Goal: Task Accomplishment & Management: Use online tool/utility

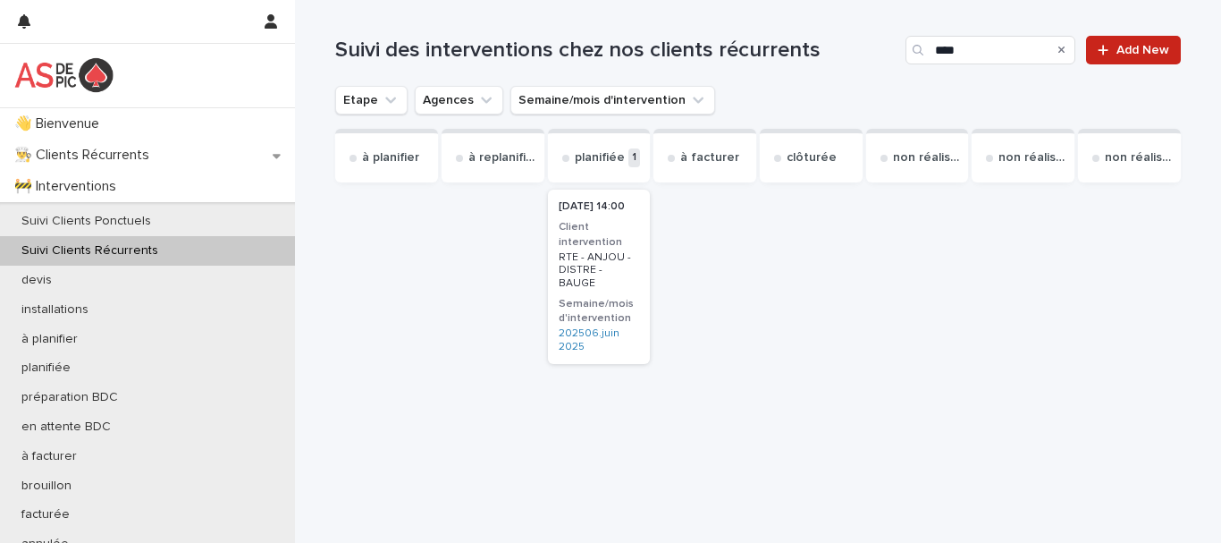
click at [79, 248] on p "Suivi Clients Récurrents" at bounding box center [89, 250] width 165 height 15
click at [946, 51] on input "Search" at bounding box center [990, 50] width 170 height 29
type input "****"
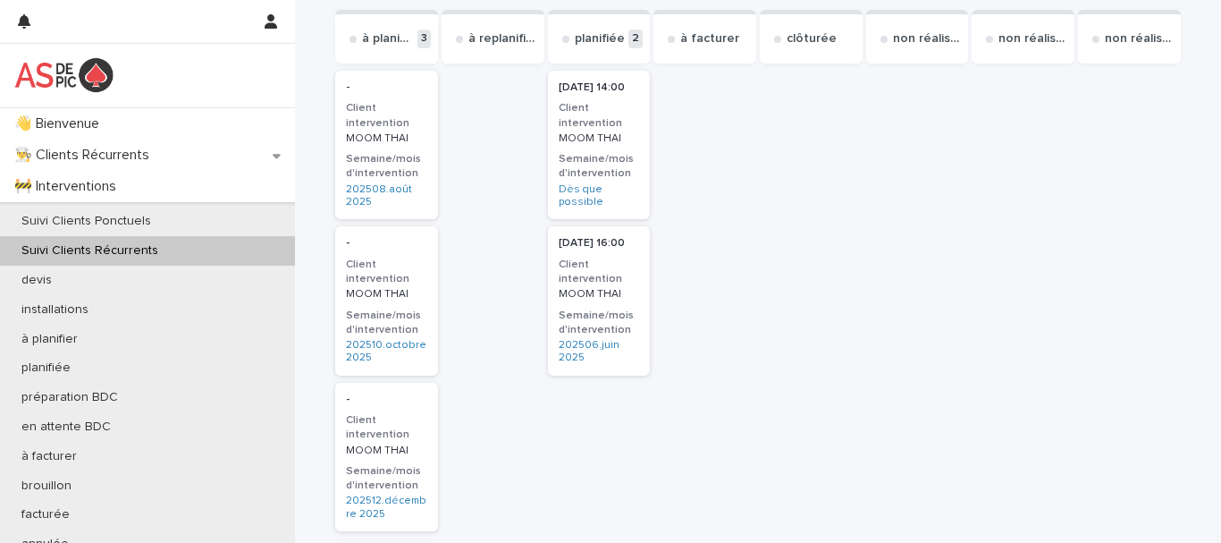
scroll to position [89, 0]
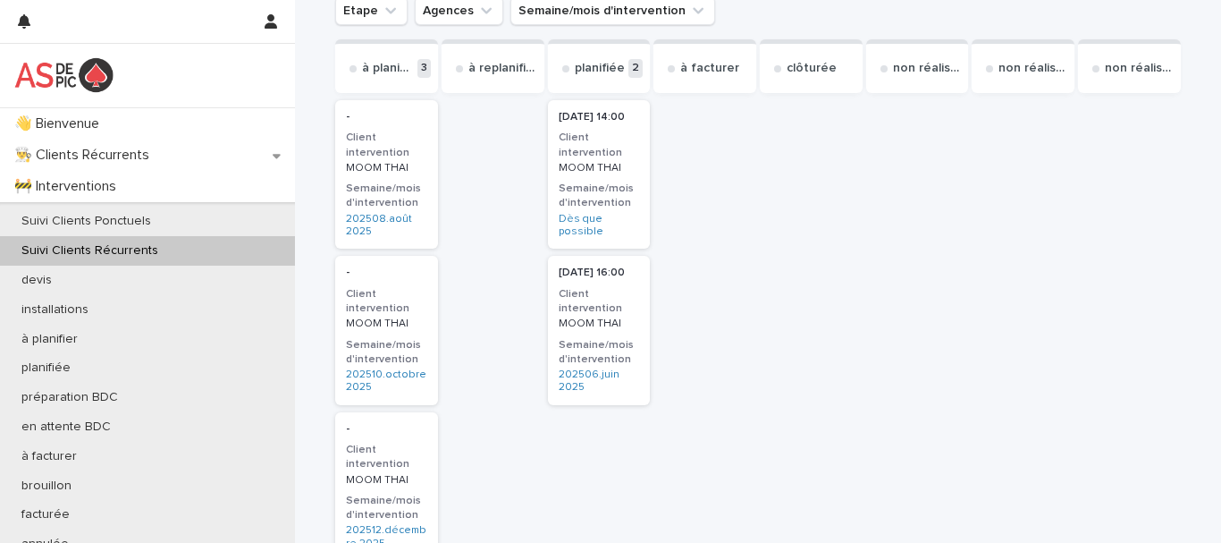
click at [382, 192] on h3 "Semaine/mois d'intervention" at bounding box center [386, 195] width 81 height 29
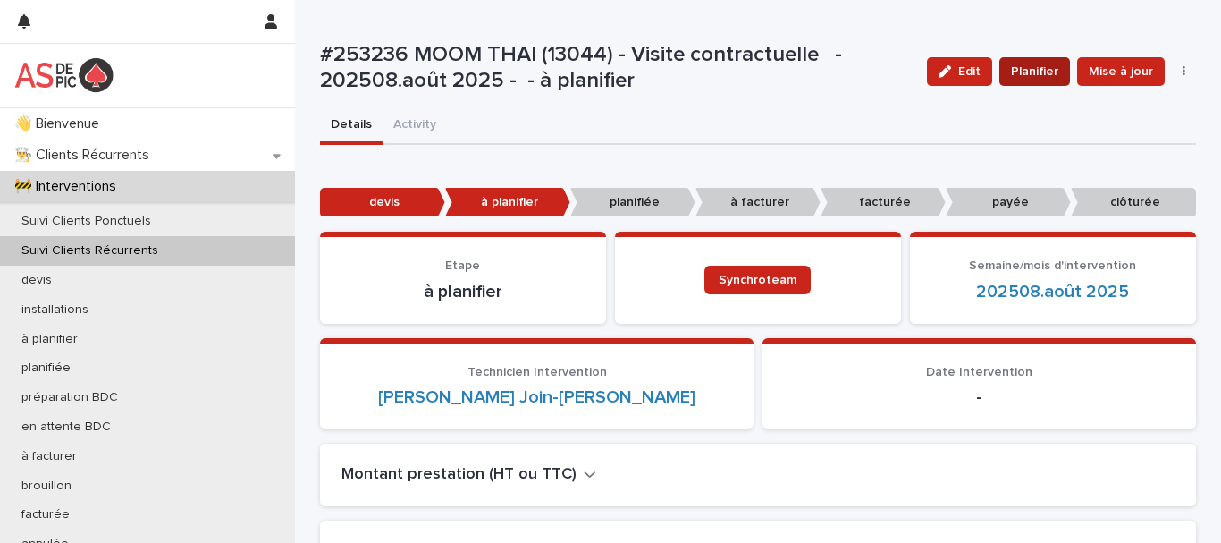
click at [1022, 69] on span "Planifier" at bounding box center [1034, 72] width 47 height 18
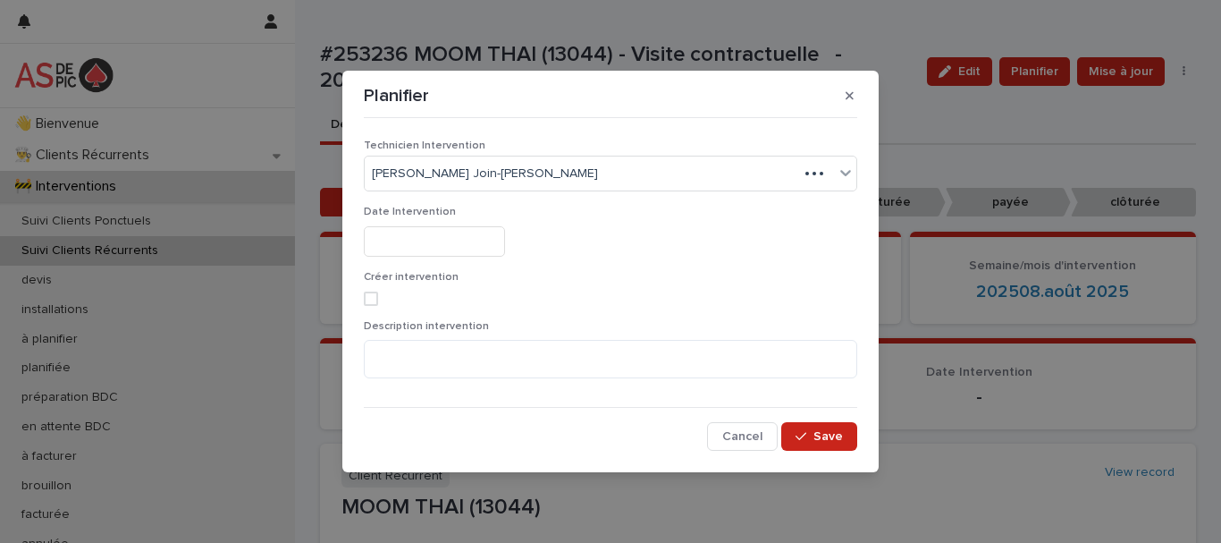
click at [450, 237] on input "text" at bounding box center [434, 241] width 141 height 31
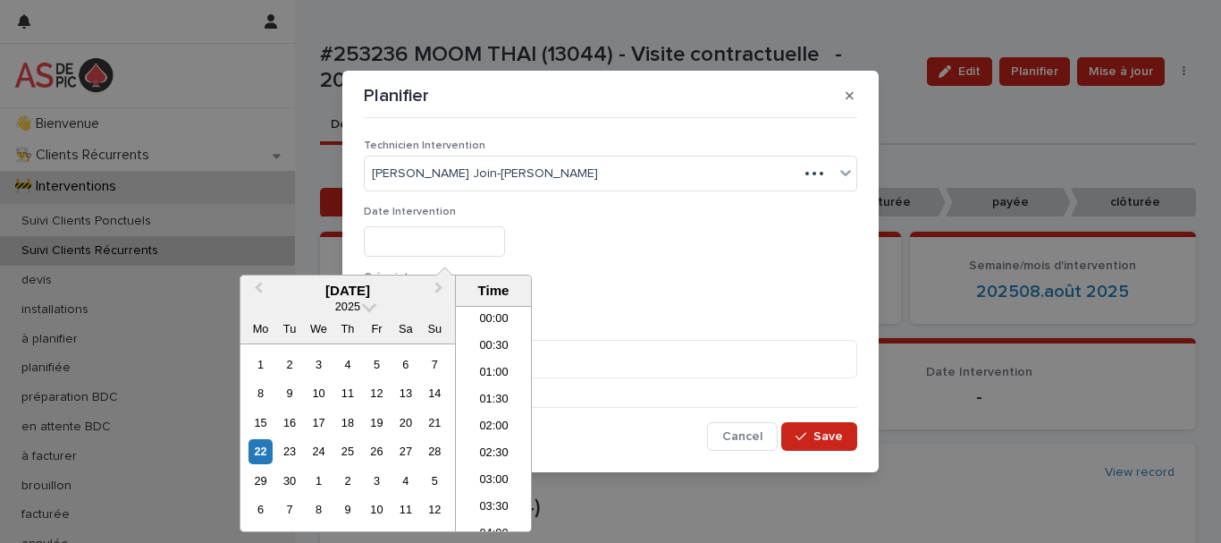
scroll to position [250, 0]
click at [260, 455] on div "22" at bounding box center [260, 451] width 24 height 24
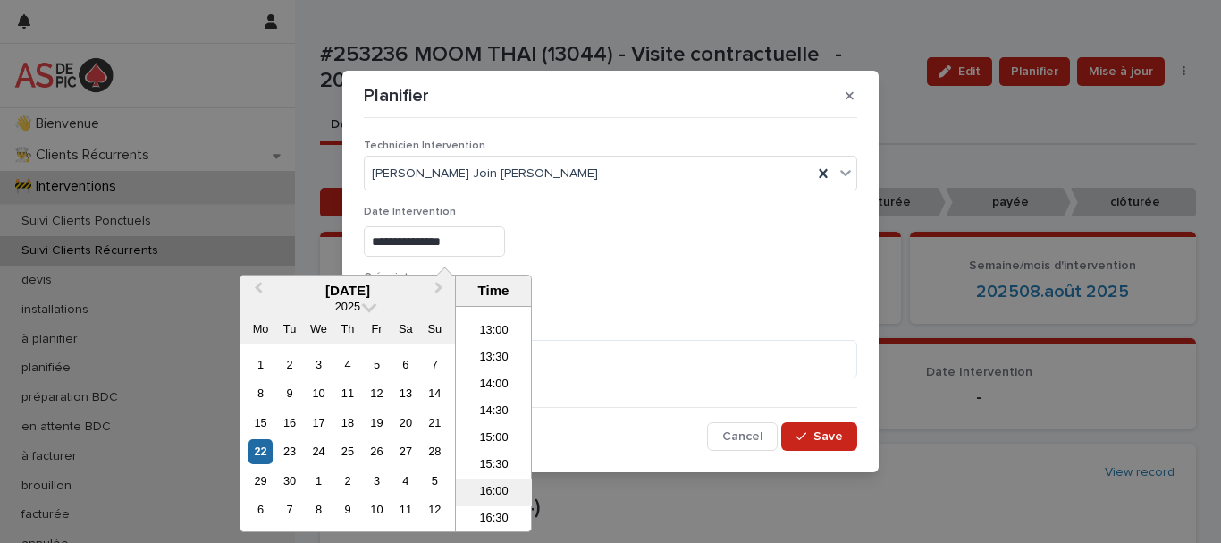
scroll to position [697, 0]
click at [495, 366] on li "14:00" at bounding box center [494, 373] width 76 height 27
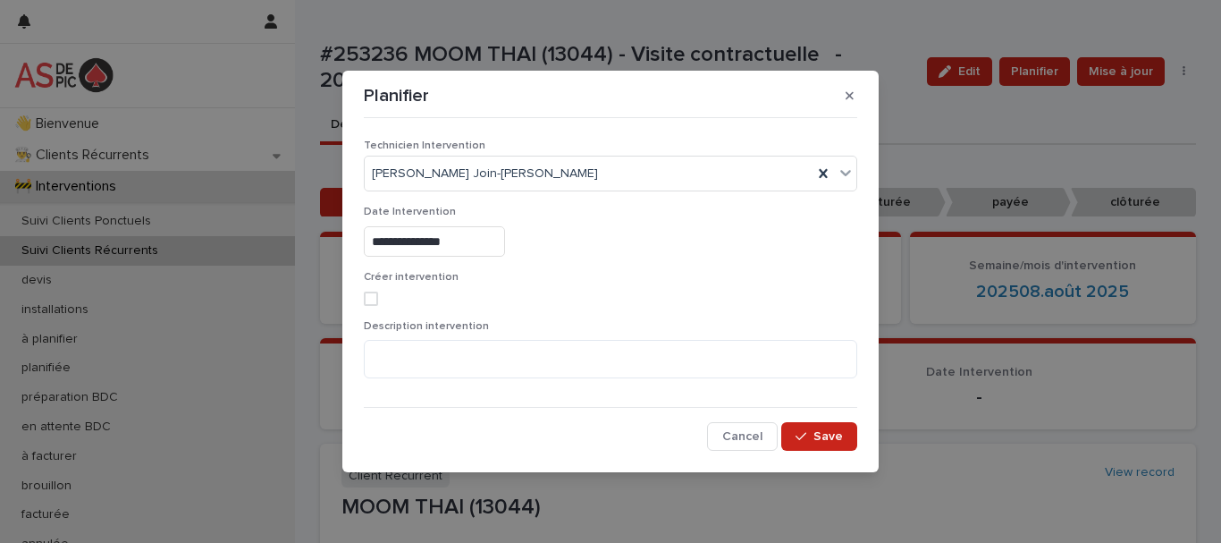
type input "**********"
click at [371, 298] on span at bounding box center [371, 298] width 14 height 14
click at [827, 434] on span "Save" at bounding box center [827, 436] width 29 height 13
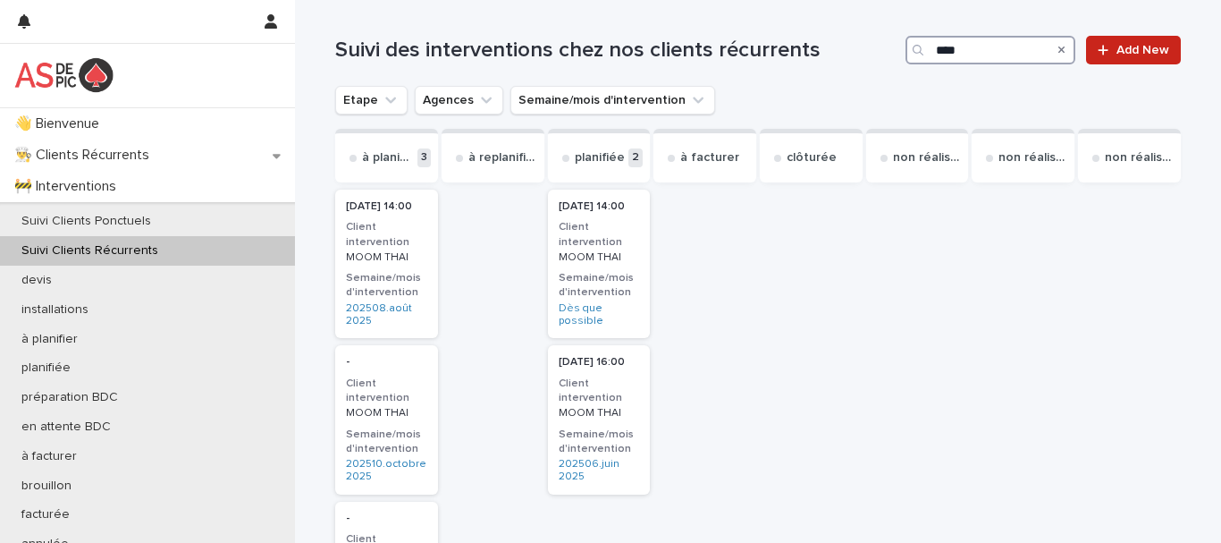
drag, startPoint x: 797, startPoint y: 53, endPoint x: 580, endPoint y: 59, distance: 217.3
click at [645, 54] on div "Suivi des interventions chez nos clients récurrents **** Add New" at bounding box center [757, 50] width 845 height 29
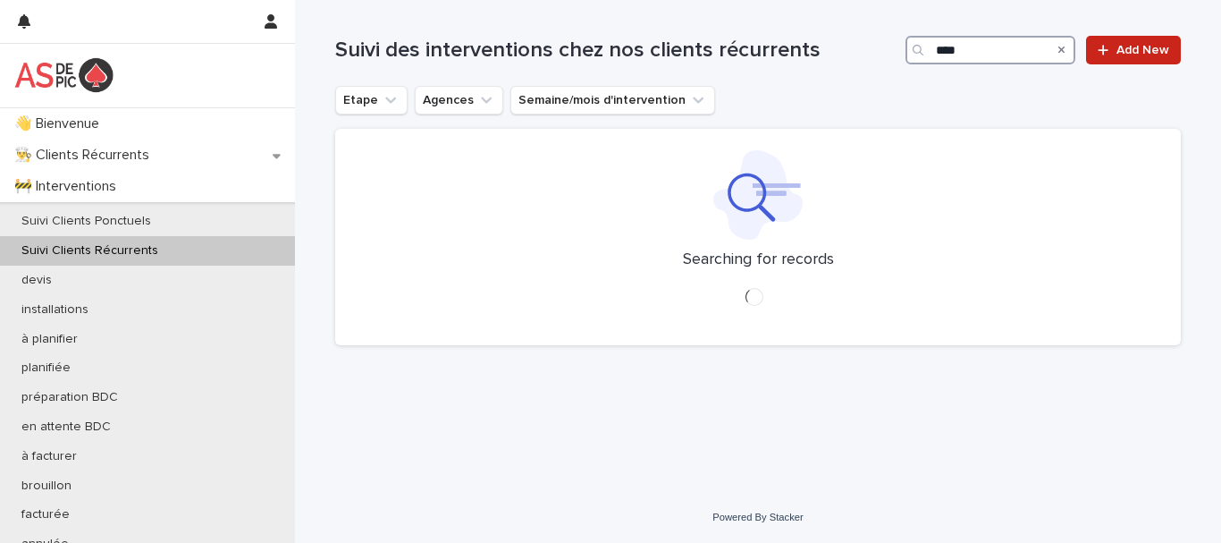
type input "*****"
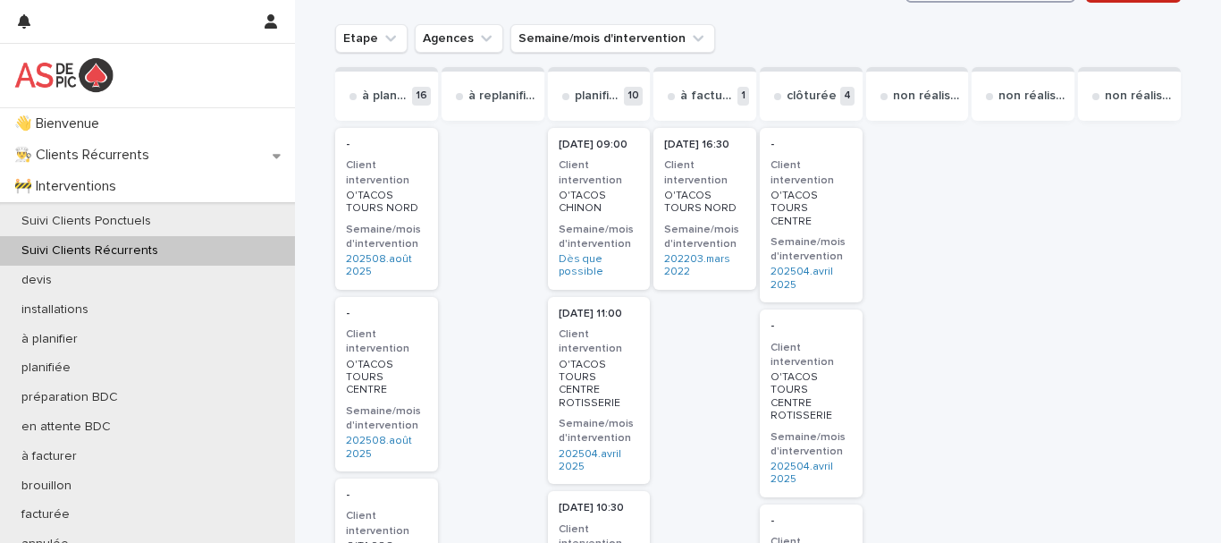
scroll to position [89, 0]
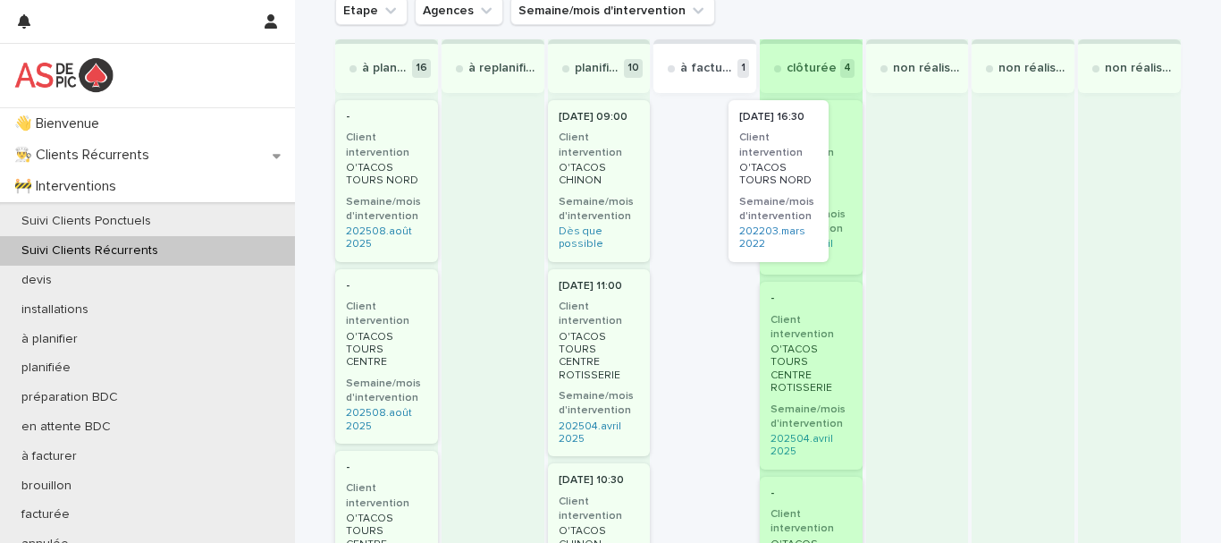
drag, startPoint x: 711, startPoint y: 147, endPoint x: 802, endPoint y: 147, distance: 91.2
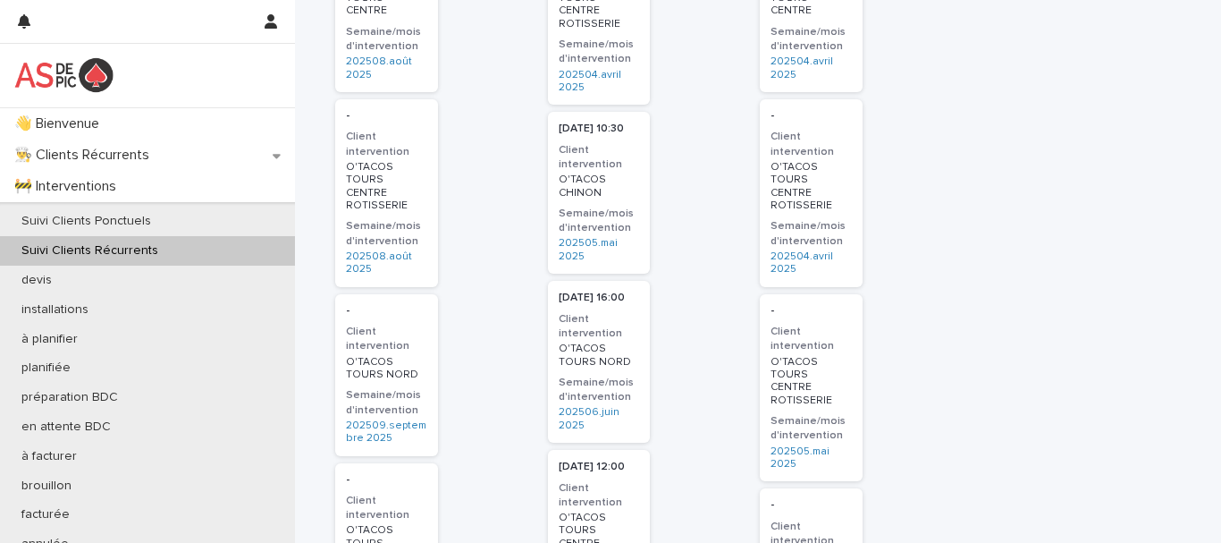
scroll to position [447, 0]
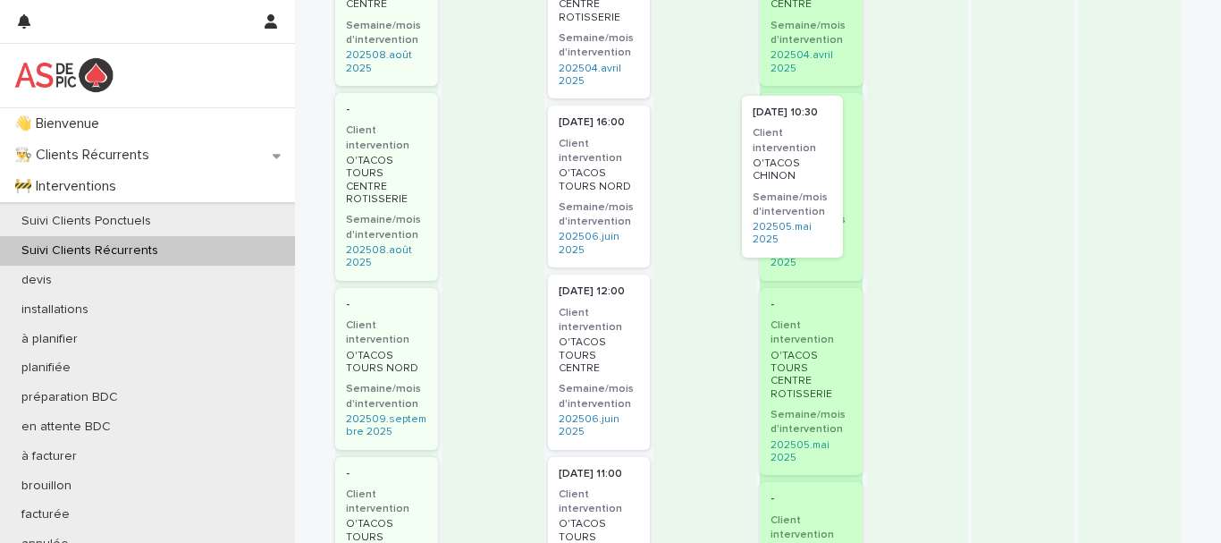
drag, startPoint x: 616, startPoint y: 182, endPoint x: 828, endPoint y: 182, distance: 211.8
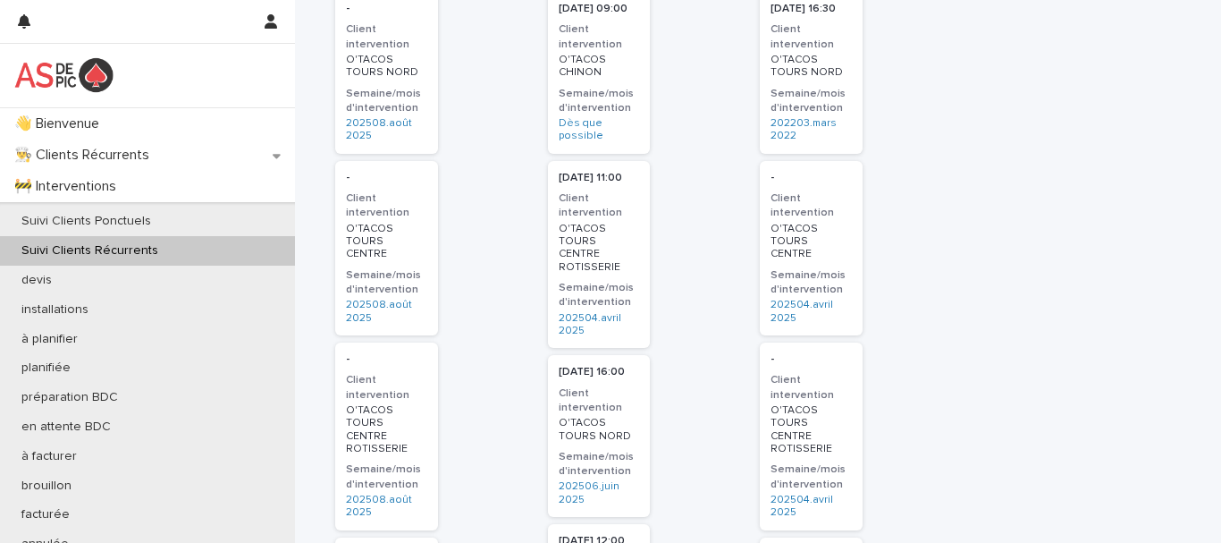
scroll to position [179, 0]
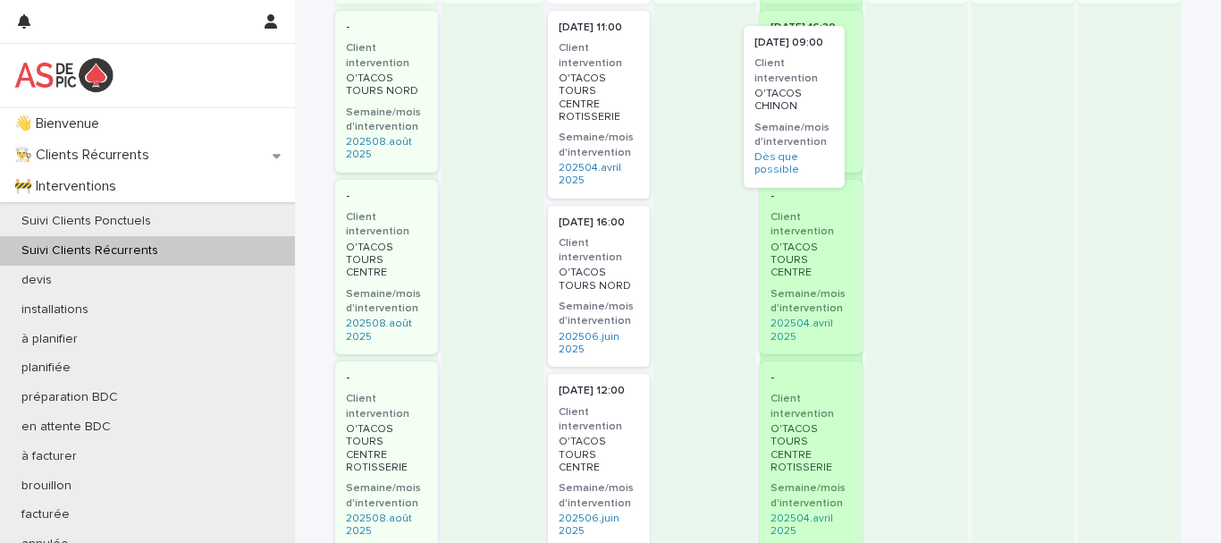
drag, startPoint x: 612, startPoint y: 76, endPoint x: 823, endPoint y: 91, distance: 211.5
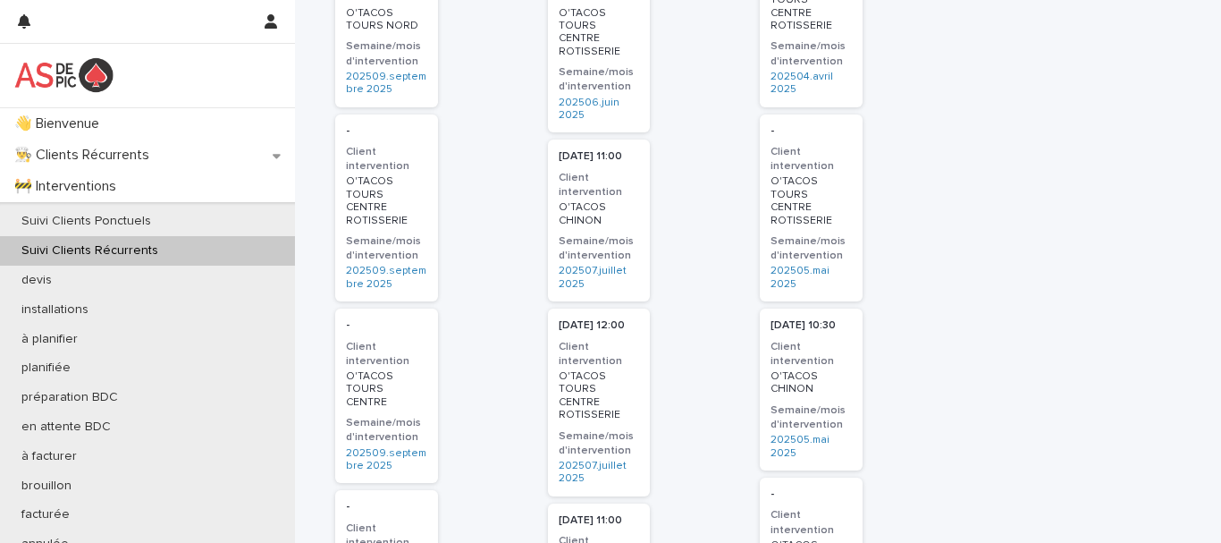
scroll to position [804, 0]
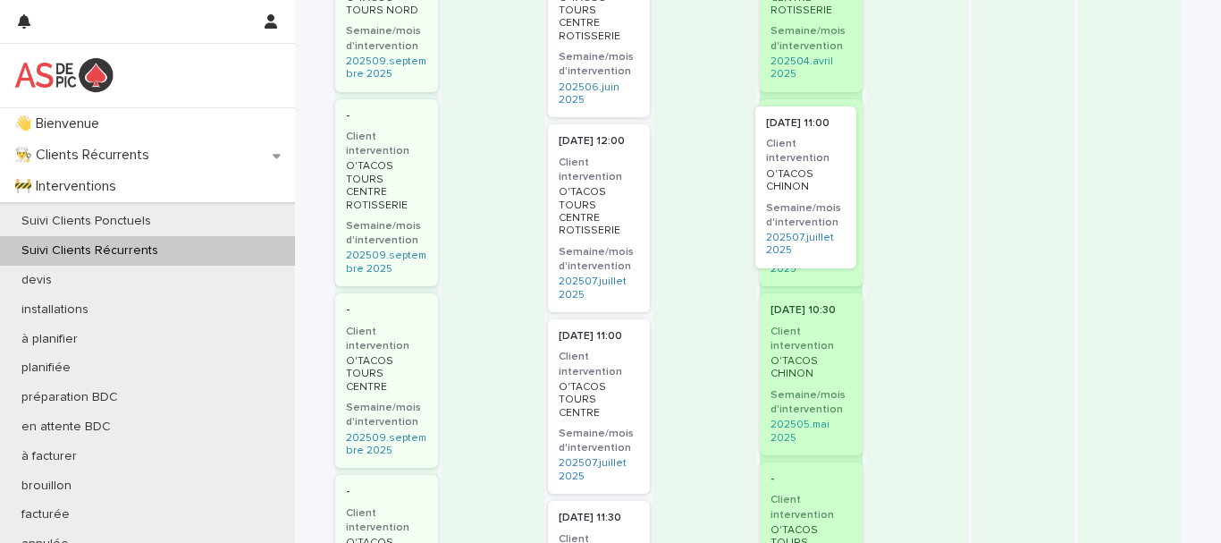
drag, startPoint x: 602, startPoint y: 185, endPoint x: 820, endPoint y: 180, distance: 217.3
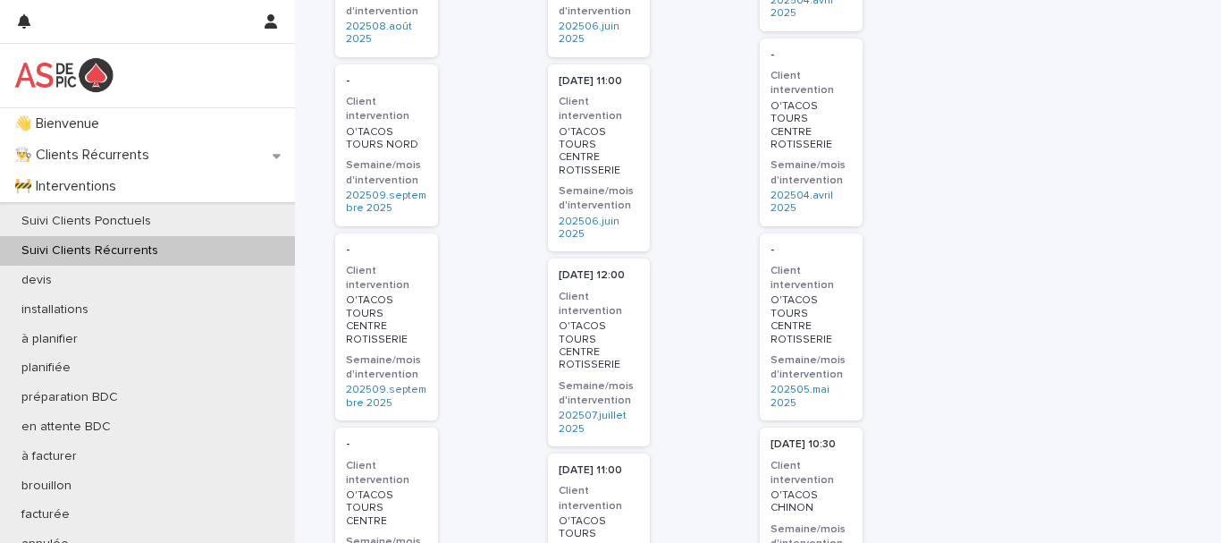
scroll to position [626, 0]
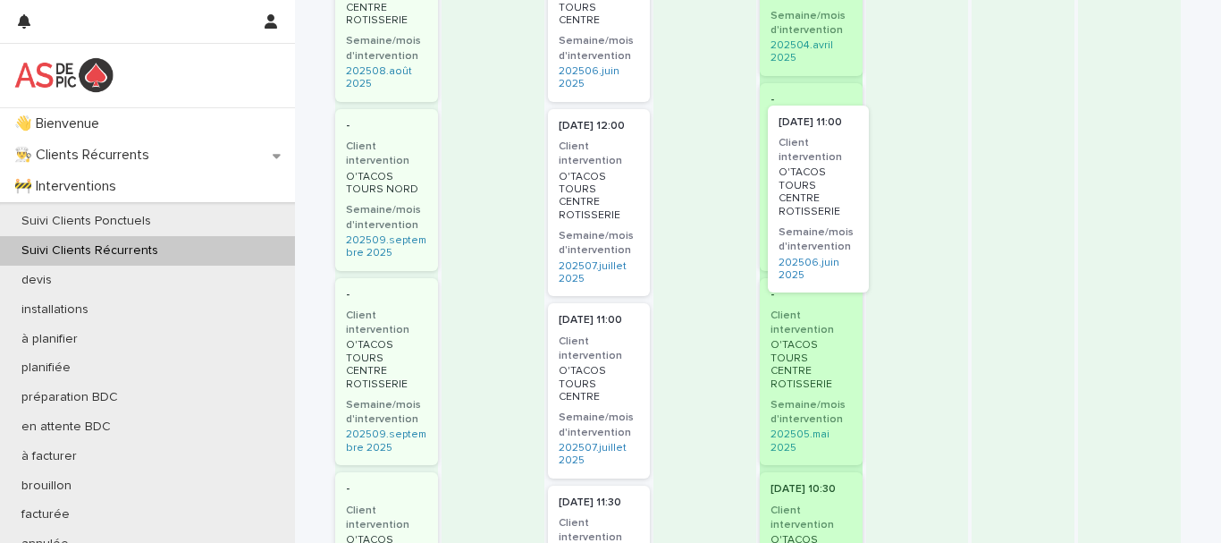
drag, startPoint x: 717, startPoint y: 175, endPoint x: 829, endPoint y: 173, distance: 111.7
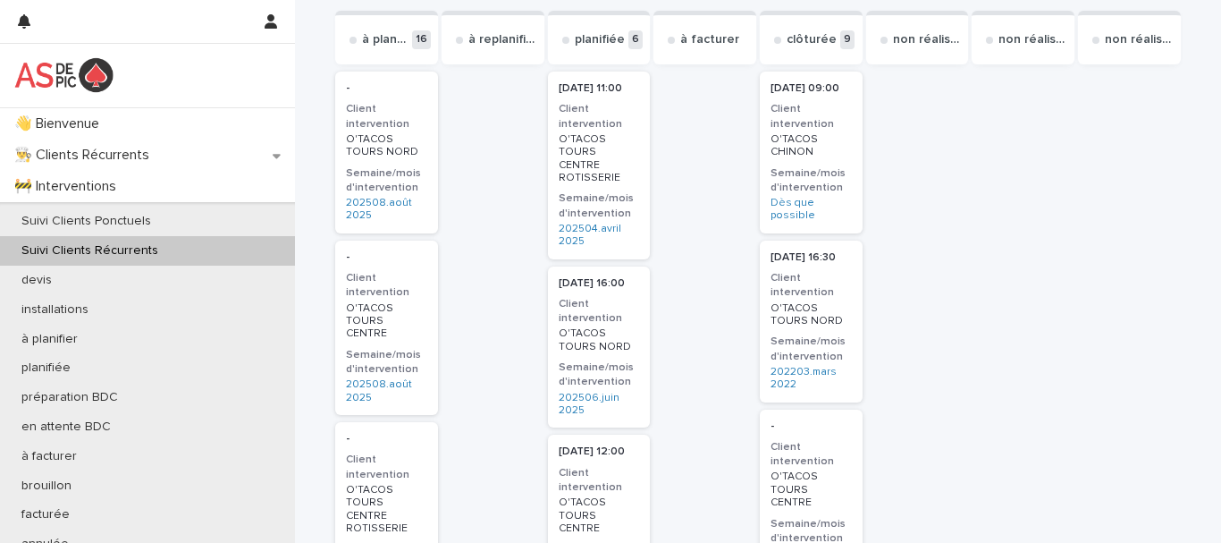
scroll to position [0, 0]
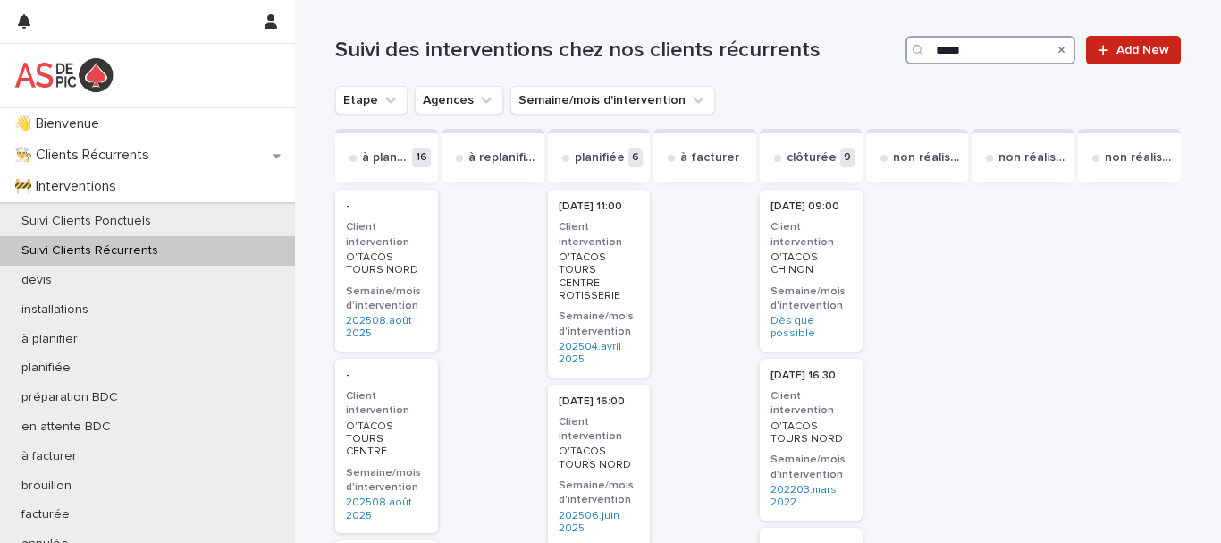
click at [602, 252] on p "O'TACOS TOURS CENTRE ROTISSERIE" at bounding box center [599, 277] width 81 height 52
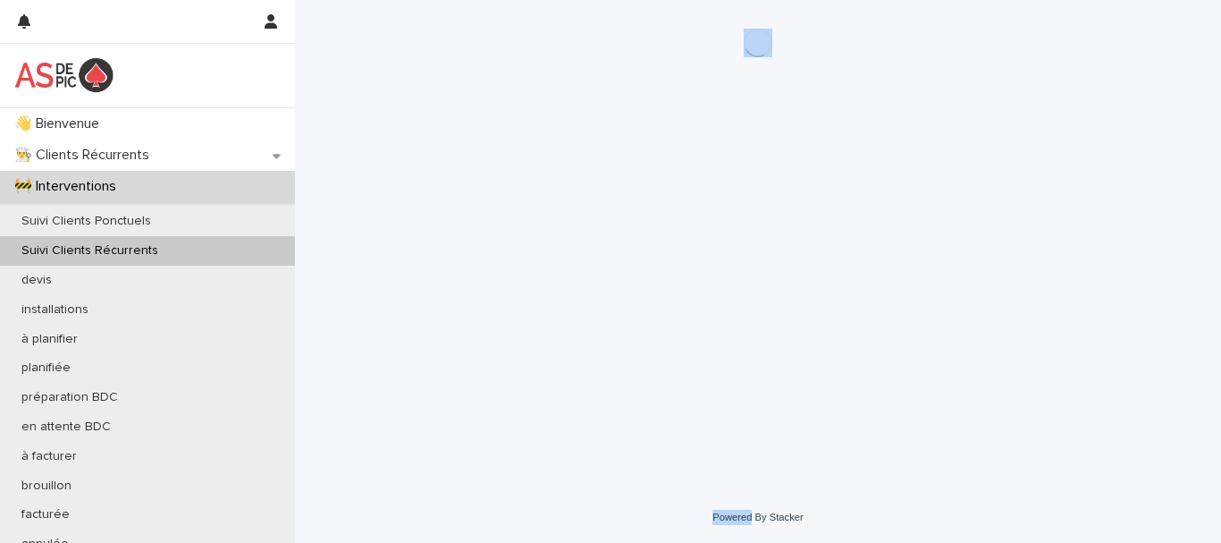
click at [739, 266] on div "Loading... Saving… Loading... Saving…" at bounding box center [758, 223] width 894 height 447
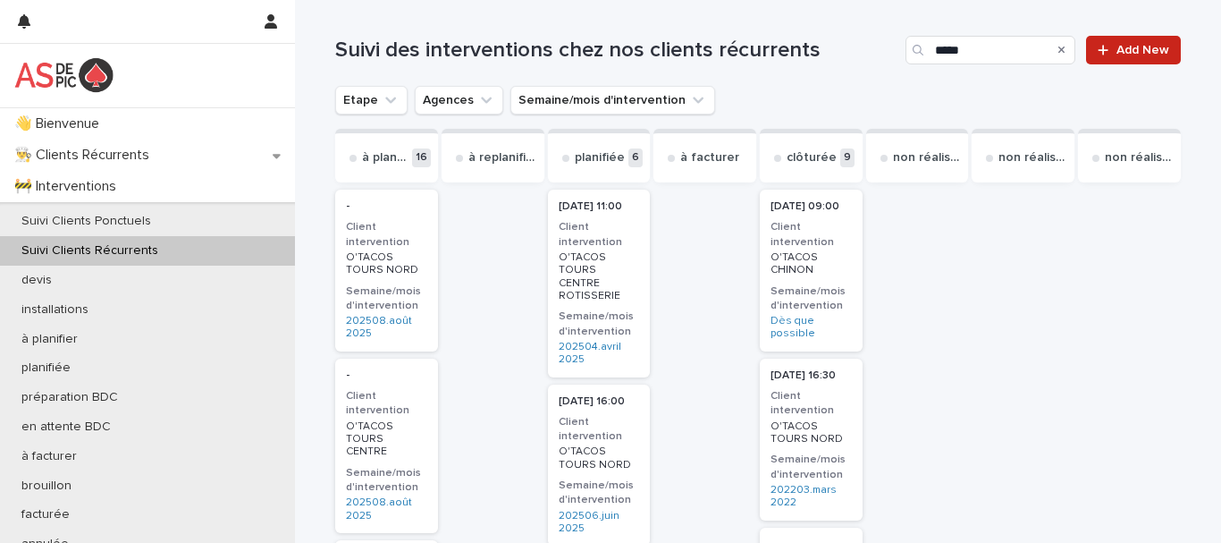
scroll to position [89, 0]
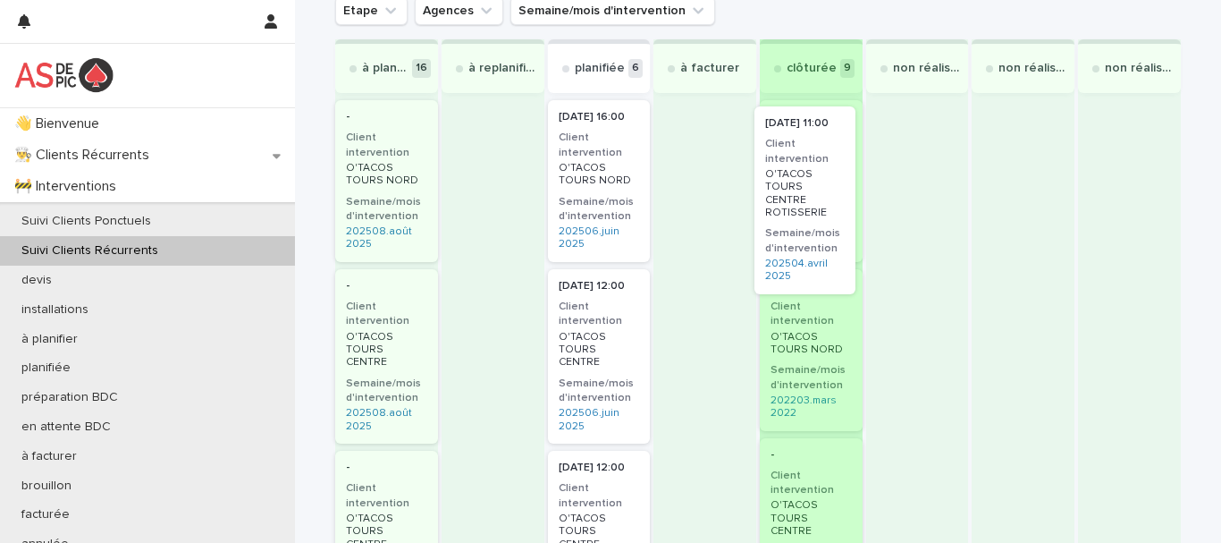
drag, startPoint x: 595, startPoint y: 159, endPoint x: 819, endPoint y: 164, distance: 223.5
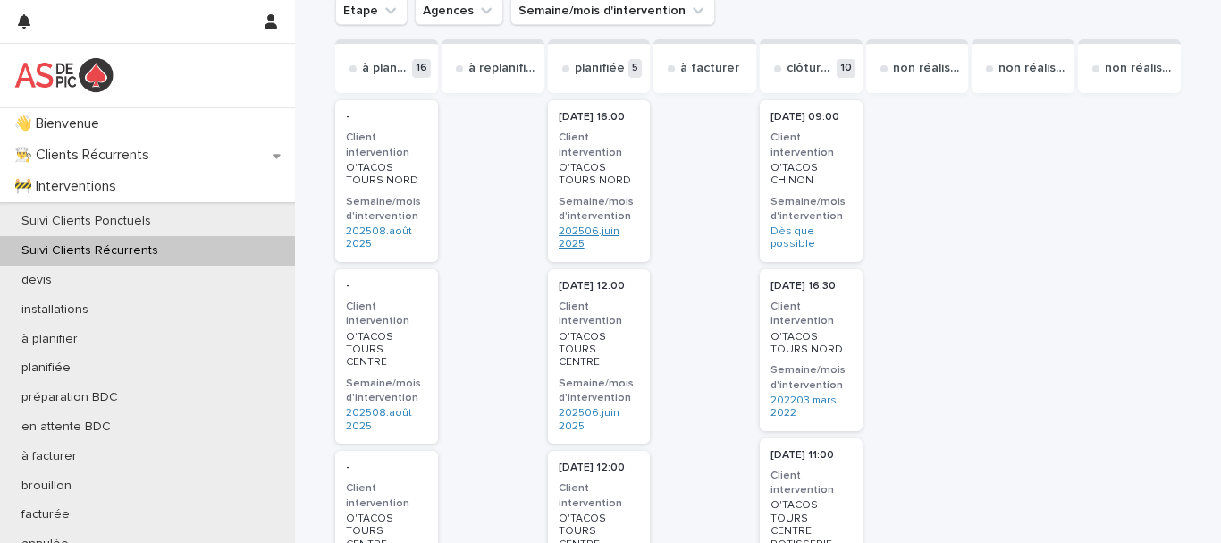
scroll to position [179, 0]
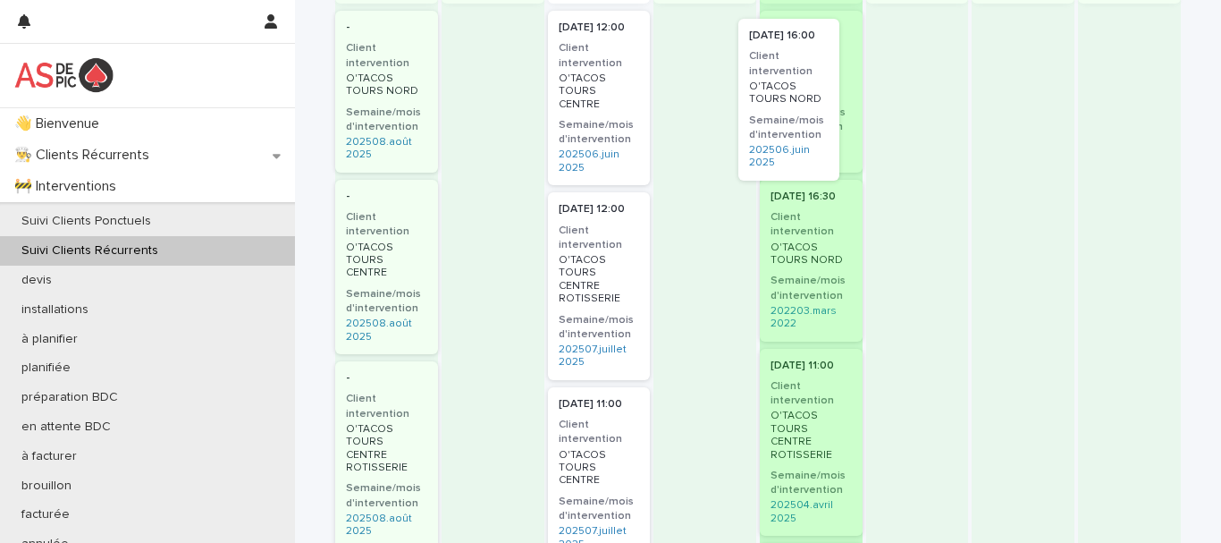
drag, startPoint x: 613, startPoint y: 153, endPoint x: 818, endPoint y: 164, distance: 205.0
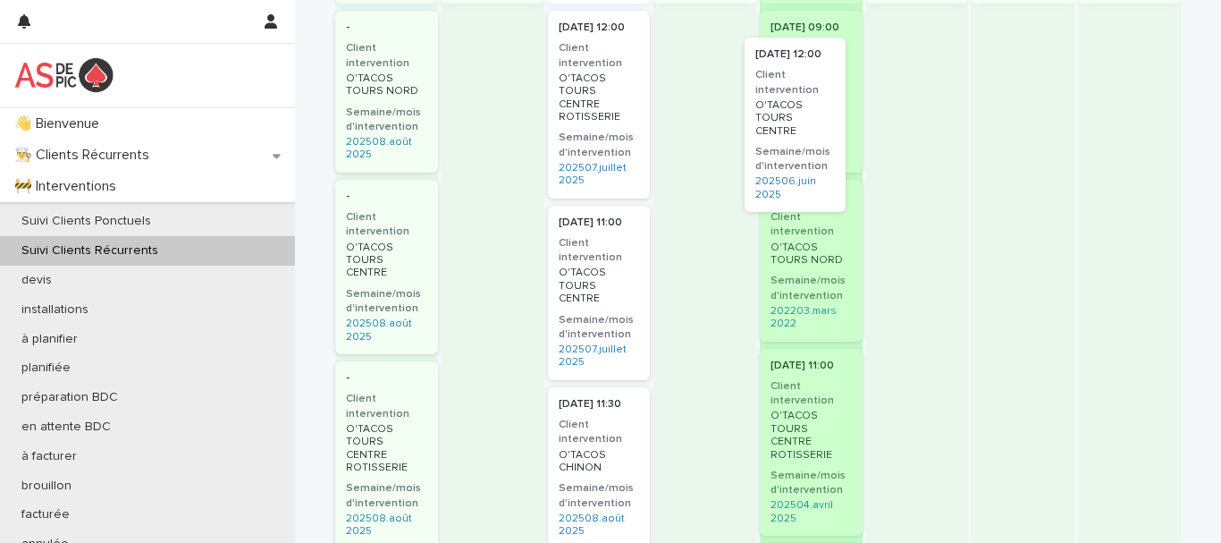
drag, startPoint x: 607, startPoint y: 77, endPoint x: 829, endPoint y: 96, distance: 222.5
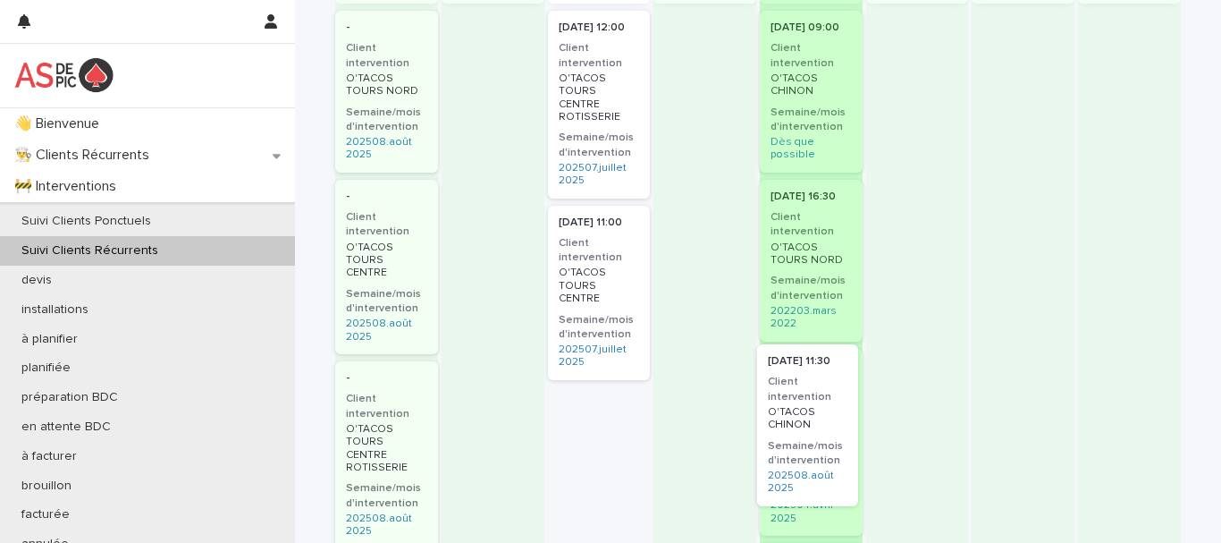
drag, startPoint x: 717, startPoint y: 403, endPoint x: 831, endPoint y: 395, distance: 114.7
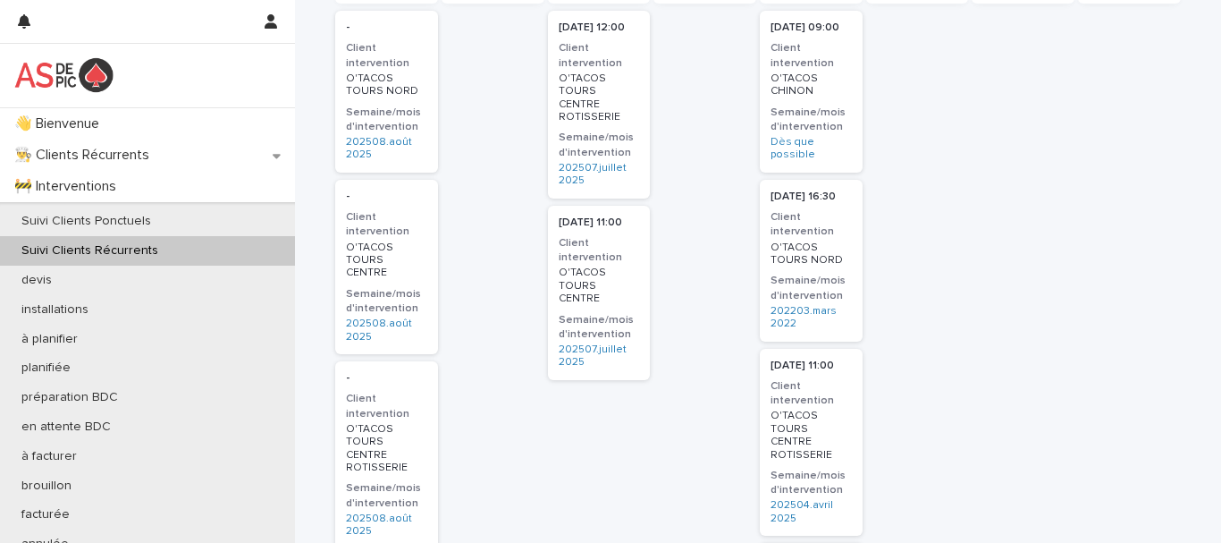
click at [385, 246] on p "O'TACOS TOURS CENTRE" at bounding box center [386, 260] width 81 height 38
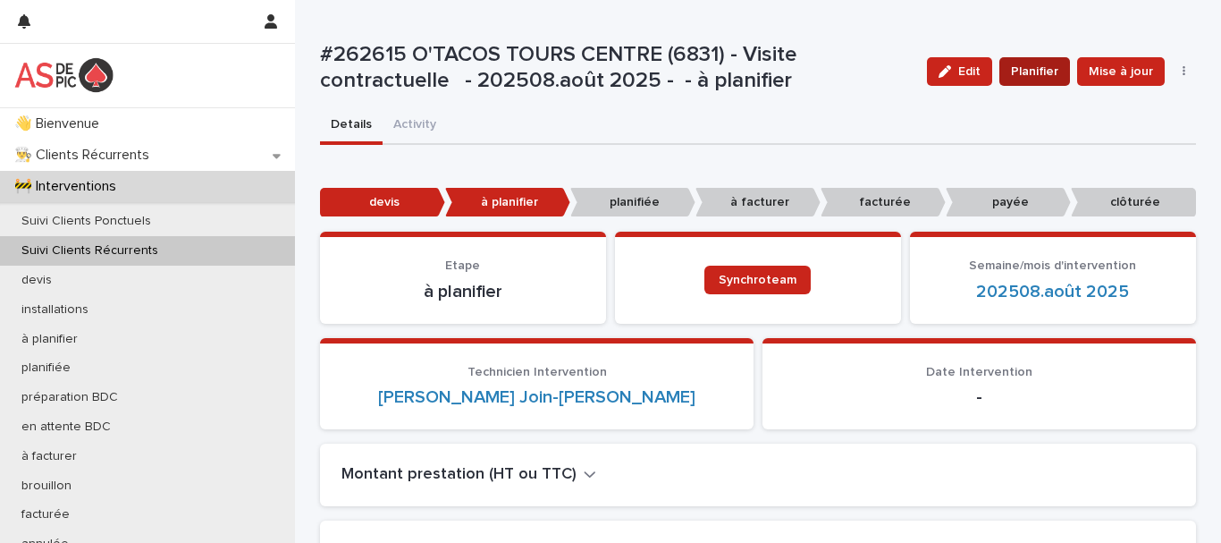
click at [1027, 72] on span "Planifier" at bounding box center [1034, 72] width 47 height 18
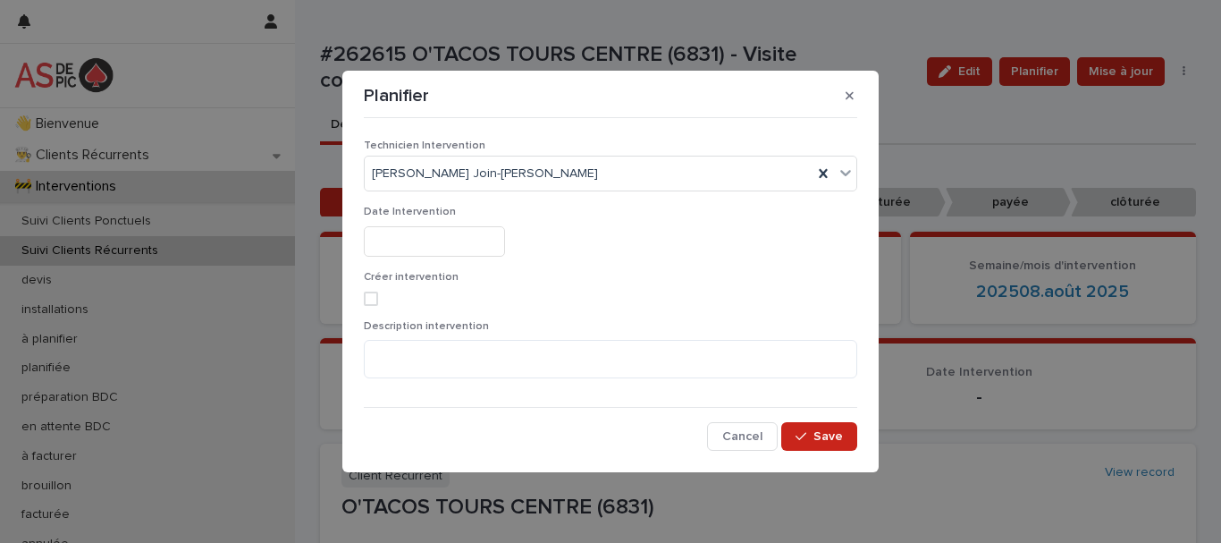
click at [475, 258] on div "Date Intervention" at bounding box center [610, 238] width 493 height 65
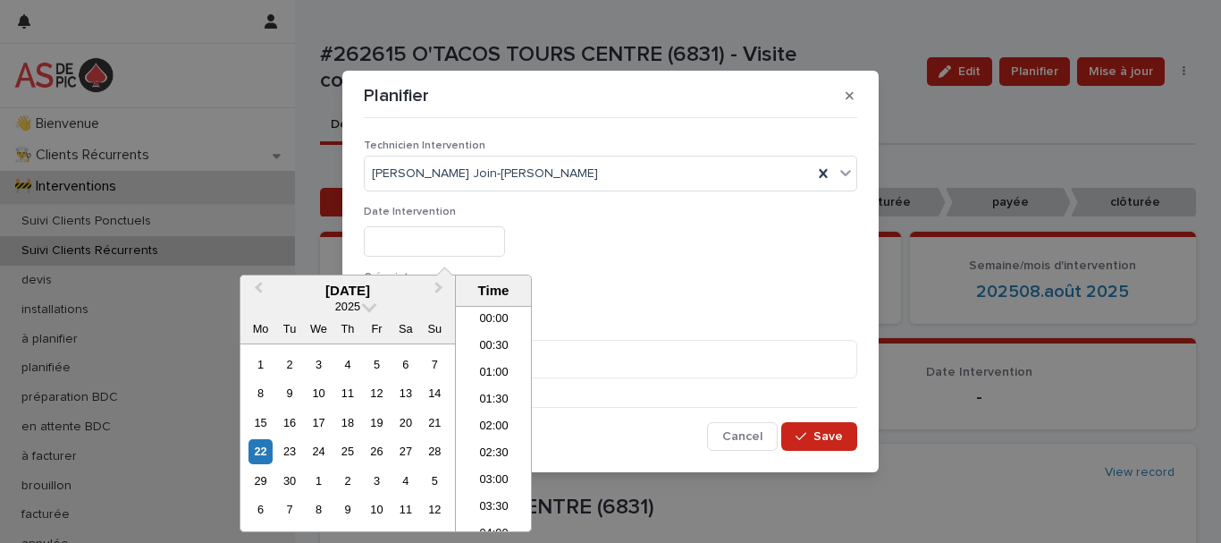
click at [475, 241] on input "text" at bounding box center [434, 241] width 141 height 31
click at [481, 512] on li "15:00" at bounding box center [494, 516] width 76 height 27
type input "**********"
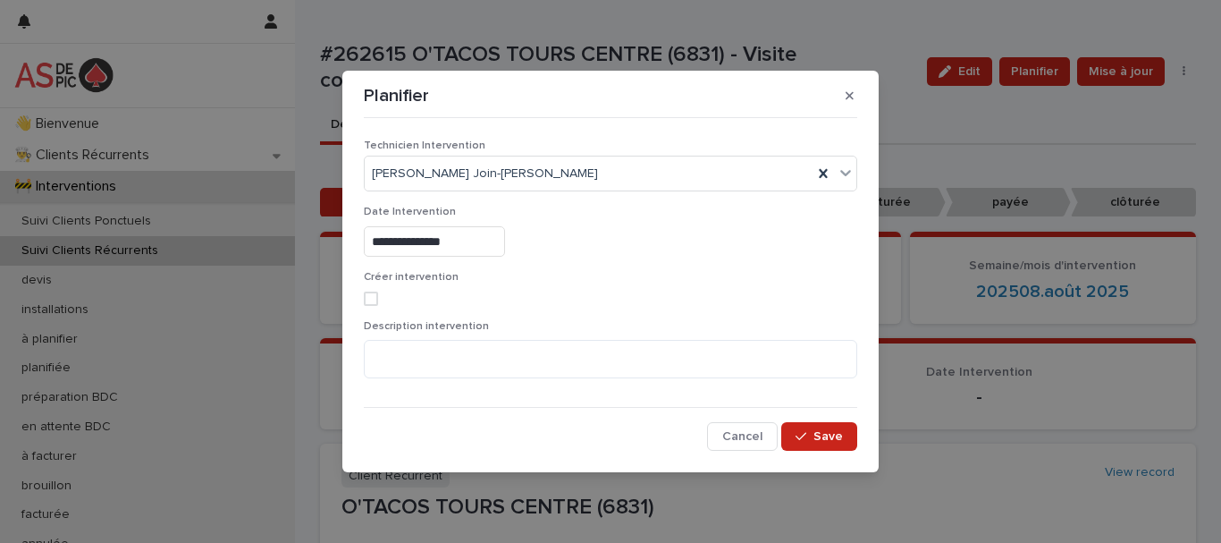
click at [369, 299] on span at bounding box center [371, 298] width 14 height 14
click at [827, 435] on span "Save" at bounding box center [827, 436] width 29 height 13
